Goal: Use online tool/utility: Utilize a website feature to perform a specific function

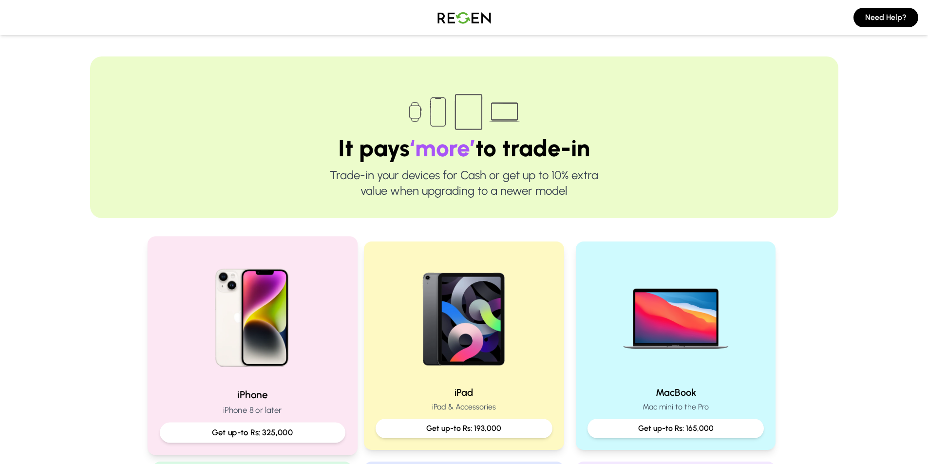
click at [326, 286] on div at bounding box center [252, 314] width 186 height 131
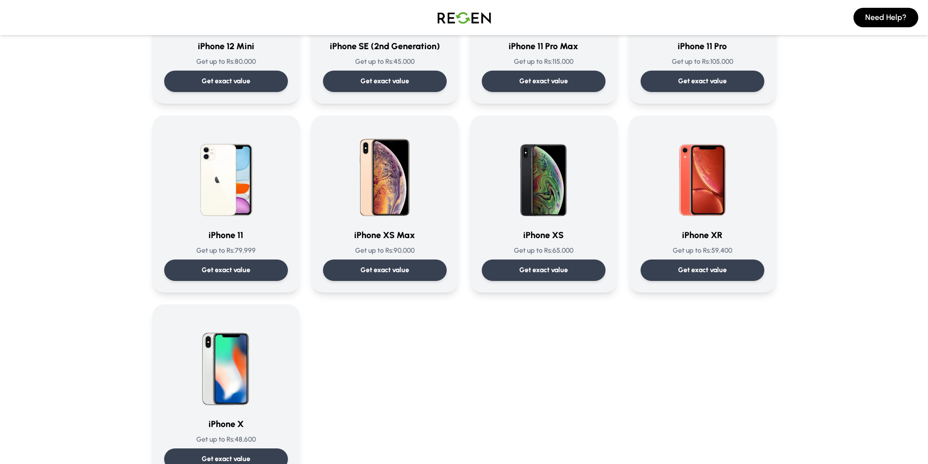
scroll to position [940, 0]
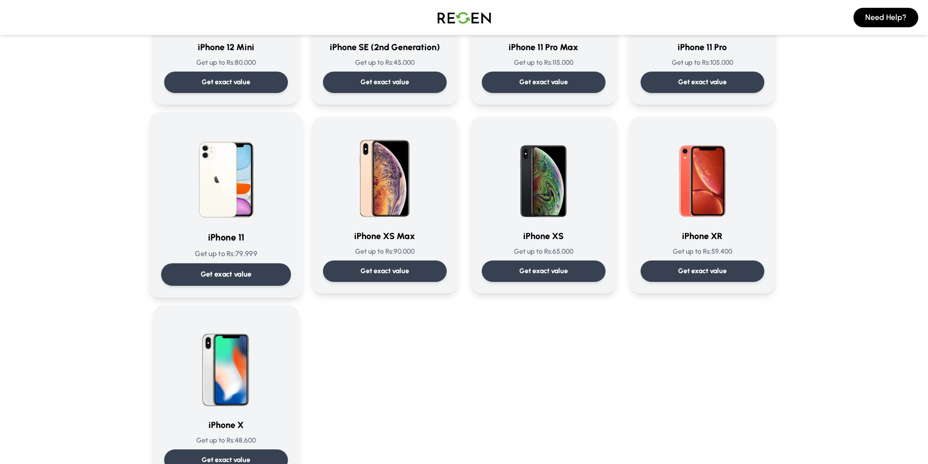
click at [260, 221] on img at bounding box center [226, 173] width 98 height 98
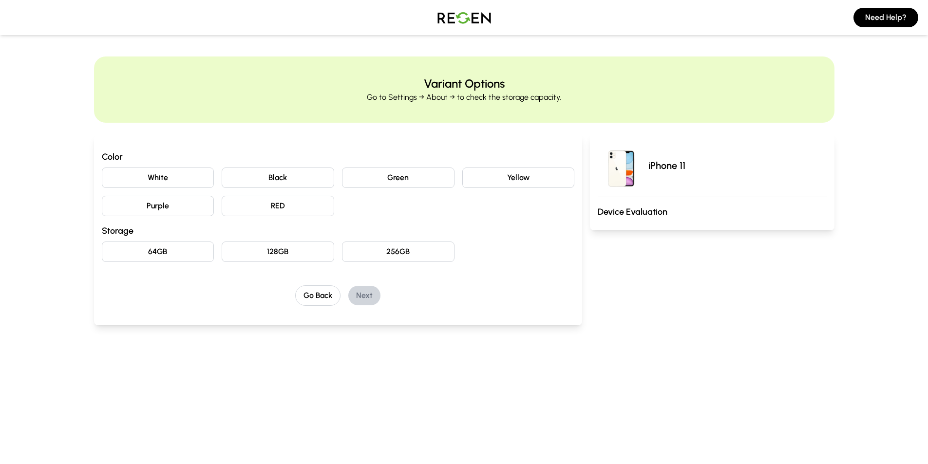
click at [206, 182] on button "White" at bounding box center [158, 178] width 113 height 20
click at [251, 180] on button "Black" at bounding box center [278, 178] width 113 height 20
click at [210, 257] on button "64GB" at bounding box center [158, 252] width 113 height 20
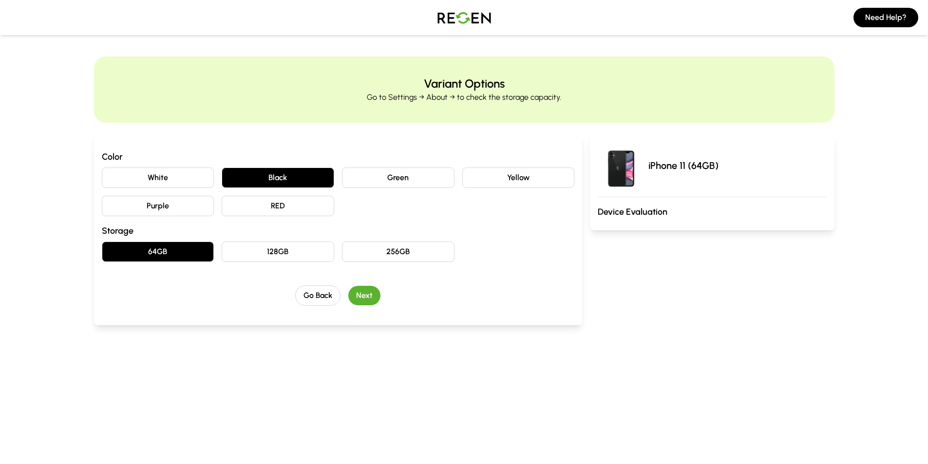
click at [362, 288] on button "Next" at bounding box center [364, 295] width 32 height 19
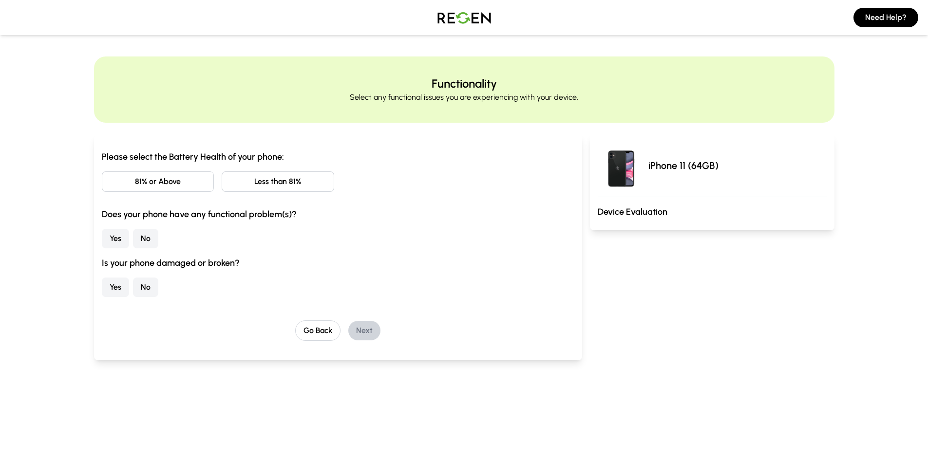
click at [205, 184] on button "81% or Above" at bounding box center [158, 182] width 113 height 20
click at [151, 231] on button "No" at bounding box center [145, 238] width 25 height 19
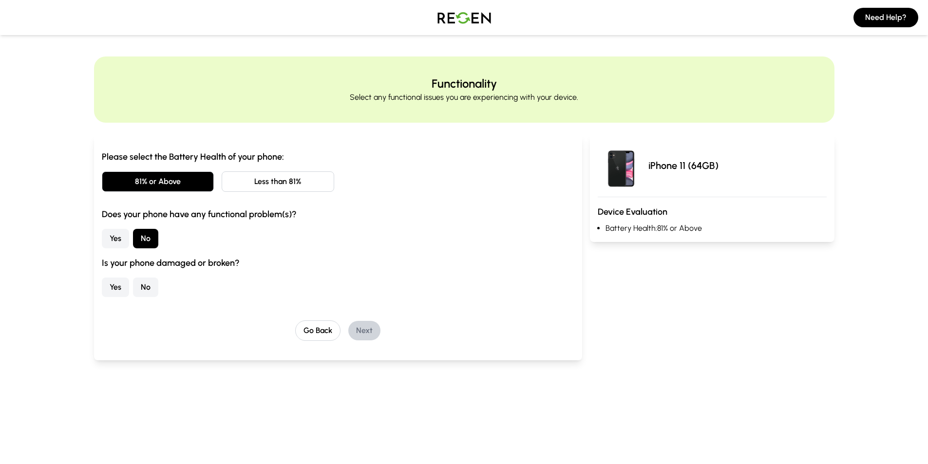
click at [141, 286] on button "No" at bounding box center [145, 287] width 25 height 19
click at [366, 331] on button "Next" at bounding box center [364, 330] width 32 height 19
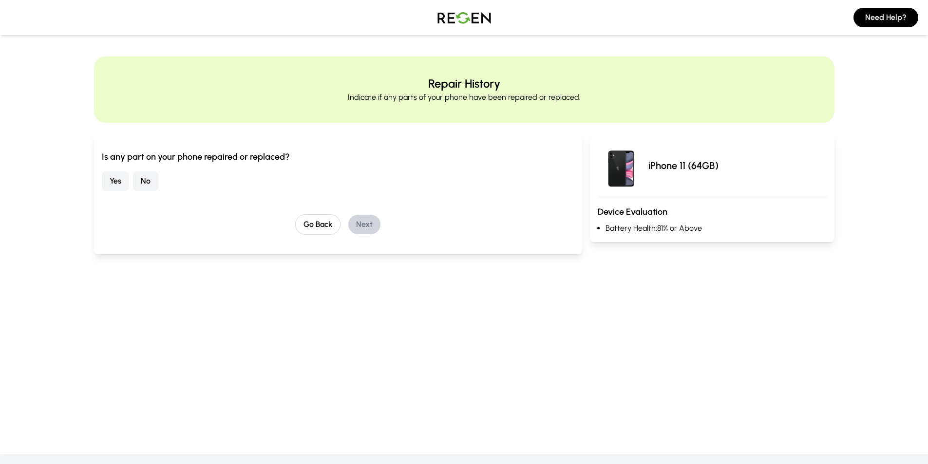
click at [150, 184] on button "No" at bounding box center [145, 181] width 25 height 19
click at [360, 227] on button "Next" at bounding box center [364, 224] width 32 height 19
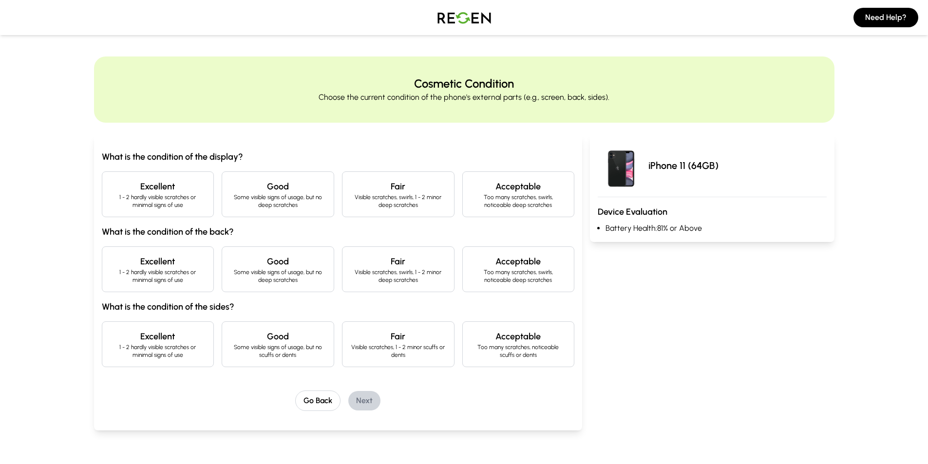
click at [201, 208] on p "1 - 2 hardly visible scratches or minimal signs of use" at bounding box center [158, 201] width 96 height 16
click at [199, 261] on h4 "Excellent" at bounding box center [158, 262] width 96 height 14
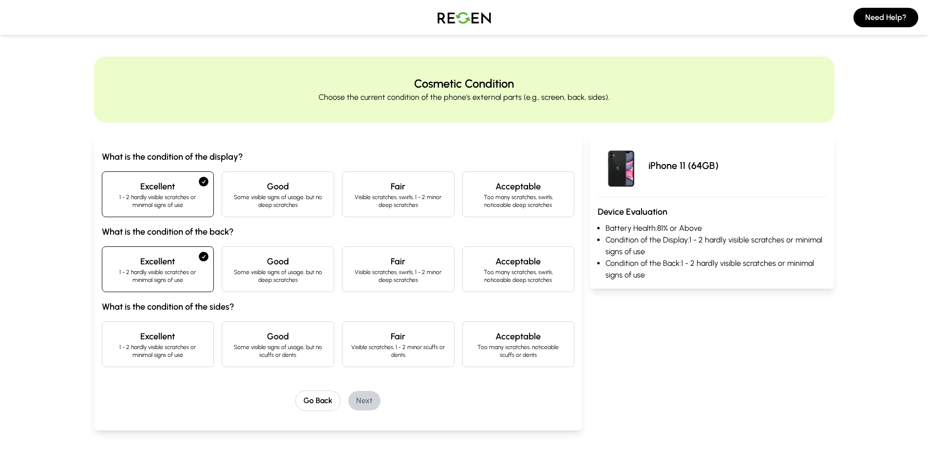
click at [186, 333] on h4 "Excellent" at bounding box center [158, 337] width 96 height 14
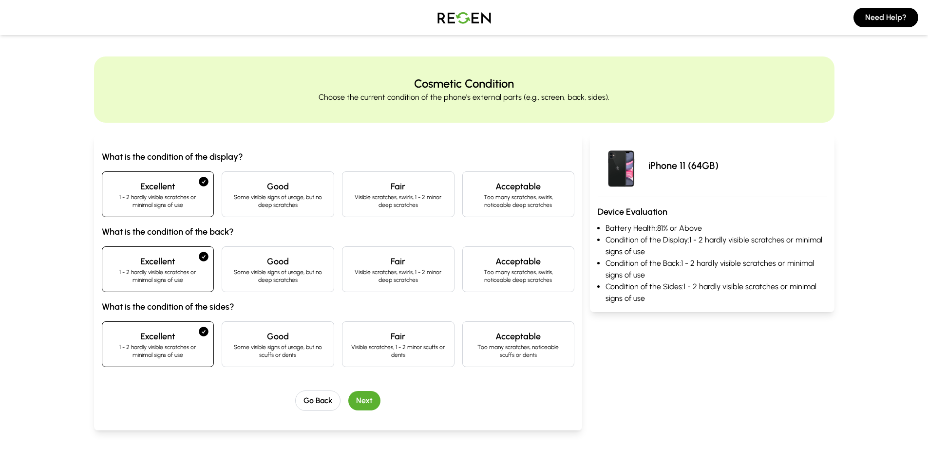
click at [354, 395] on button "Next" at bounding box center [364, 400] width 32 height 19
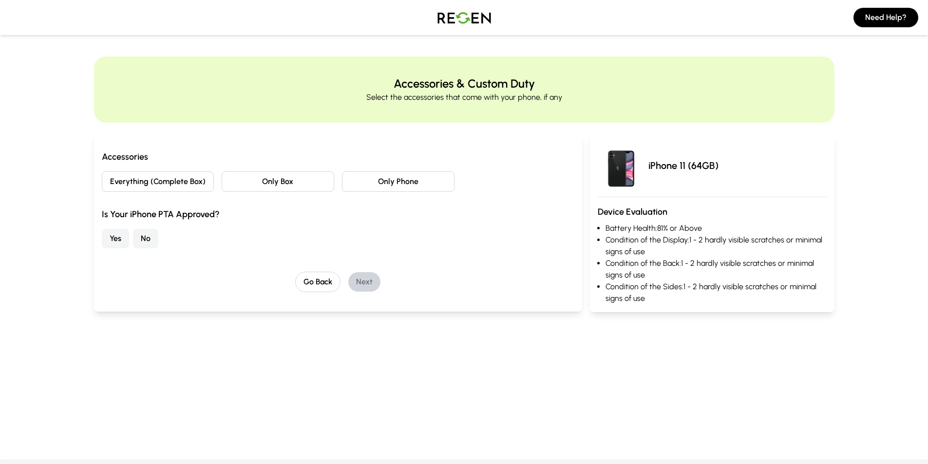
click at [263, 178] on button "Only Box" at bounding box center [278, 182] width 113 height 20
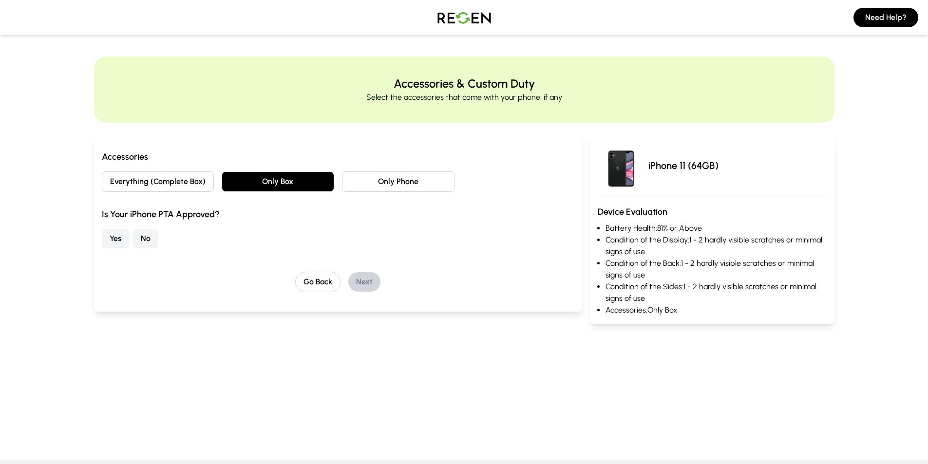
click at [215, 180] on div "Everything (Complete Box) Only Box Only Phone" at bounding box center [338, 182] width 473 height 20
click at [199, 183] on button "Everything (Complete Box)" at bounding box center [158, 182] width 113 height 20
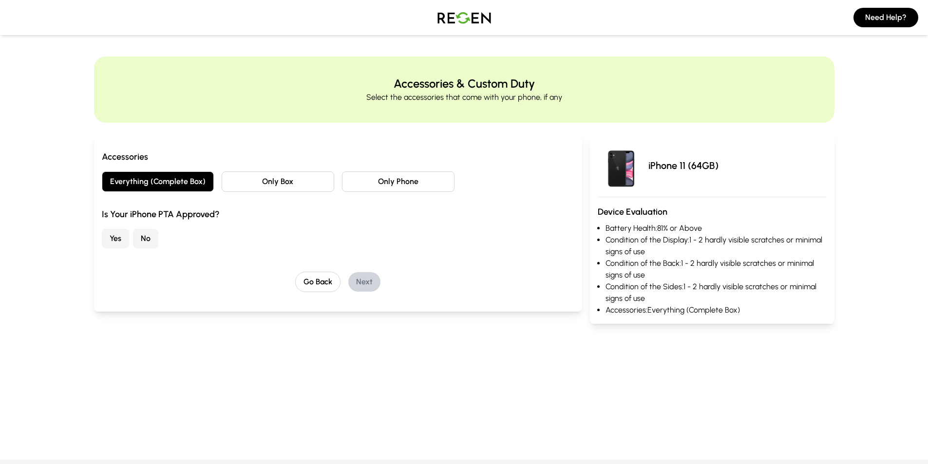
click at [254, 178] on button "Only Box" at bounding box center [278, 182] width 113 height 20
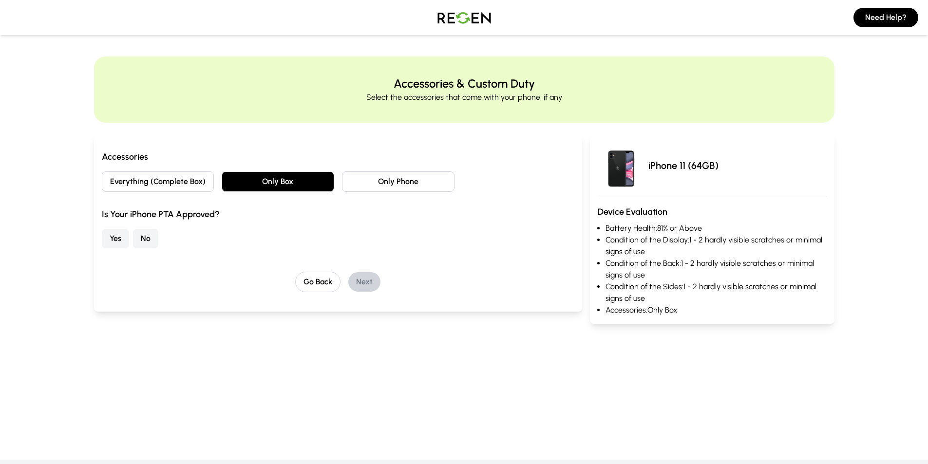
click at [147, 239] on button "No" at bounding box center [145, 238] width 25 height 19
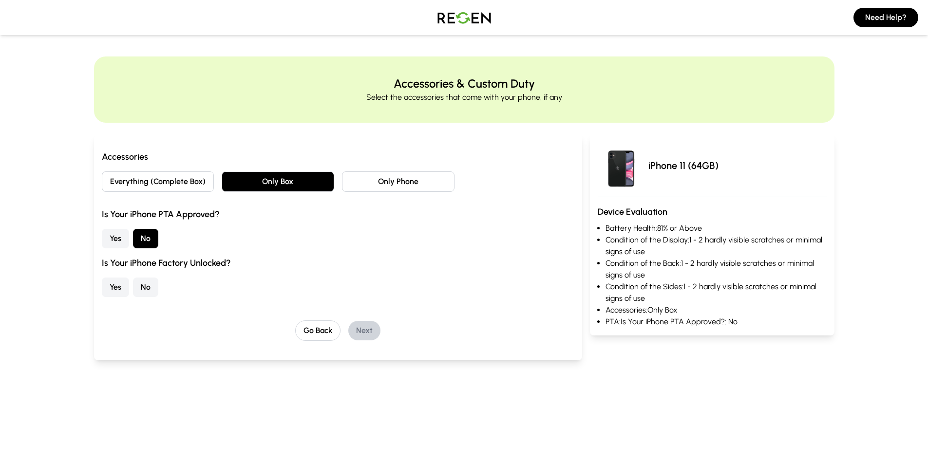
click at [144, 291] on button "No" at bounding box center [145, 287] width 25 height 19
click at [372, 335] on button "Next" at bounding box center [364, 330] width 32 height 19
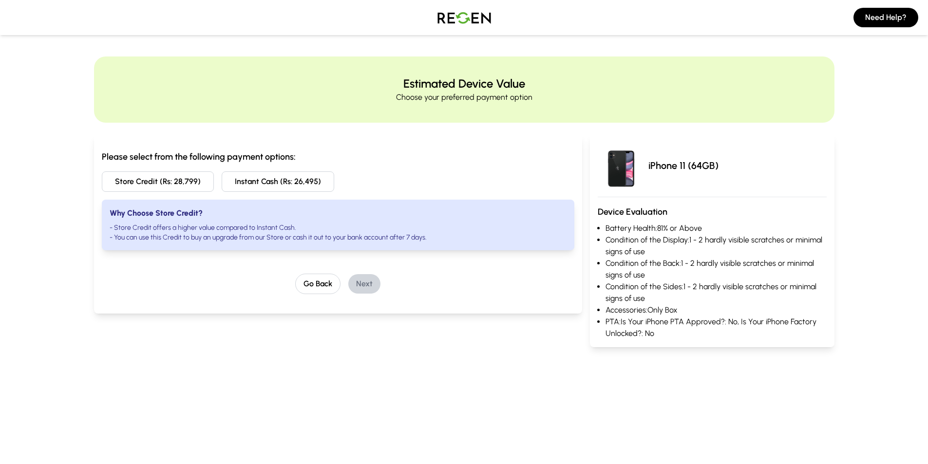
click at [255, 228] on li "- Store Credit offers a higher value compared to Instant Cash." at bounding box center [338, 228] width 457 height 10
click at [208, 184] on button "Store Credit (Rs: 28,799)" at bounding box center [158, 182] width 113 height 20
click at [242, 224] on li "- Store Credit offers a higher value compared to Instant Cash." at bounding box center [338, 228] width 457 height 10
click at [350, 281] on button "Next" at bounding box center [364, 283] width 32 height 19
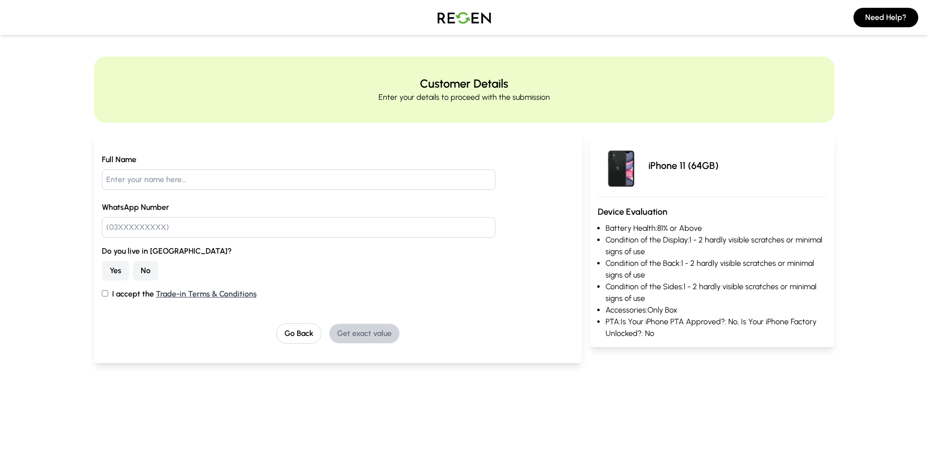
click at [345, 262] on div "Yes No" at bounding box center [338, 270] width 473 height 19
